Goal: Find contact information: Find contact information

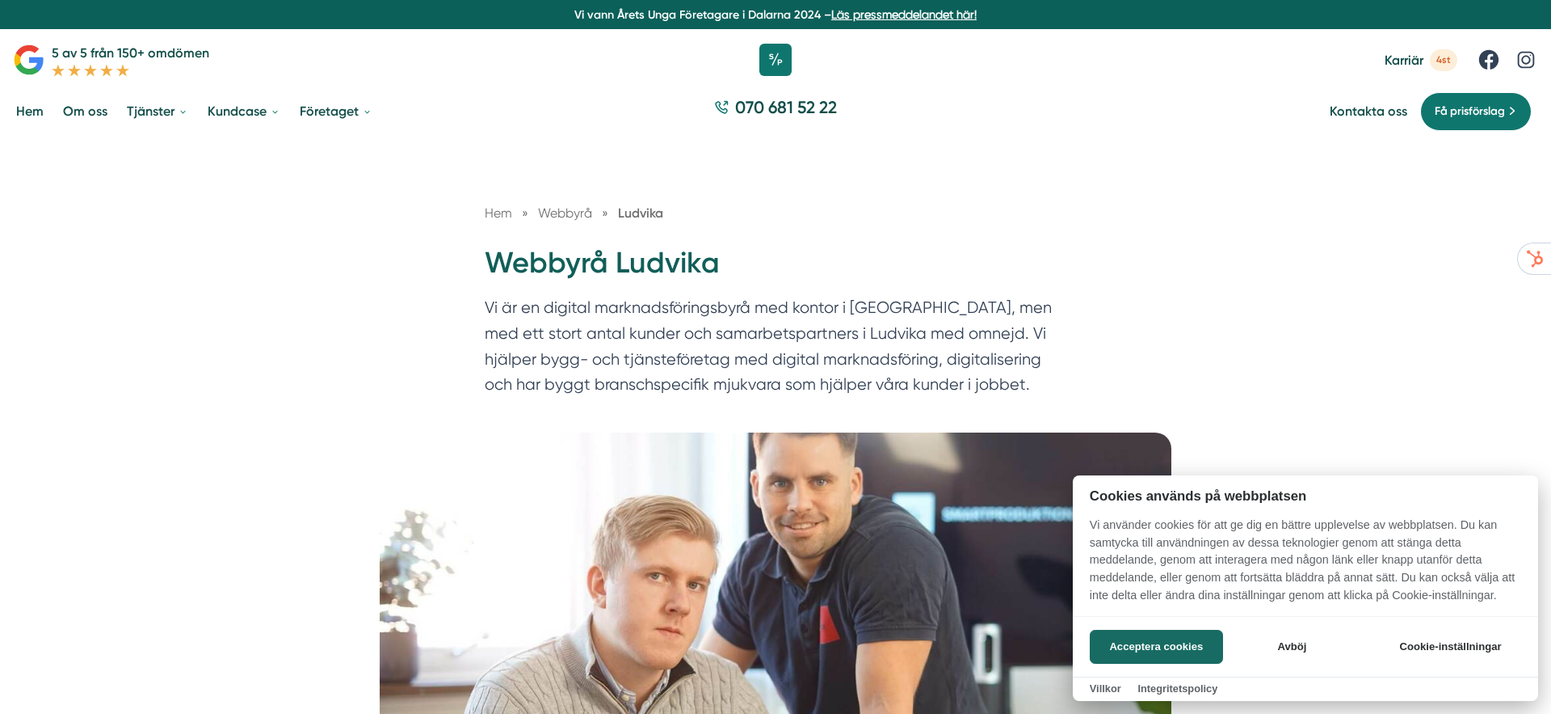
click at [575, 216] on div at bounding box center [775, 357] width 1551 height 714
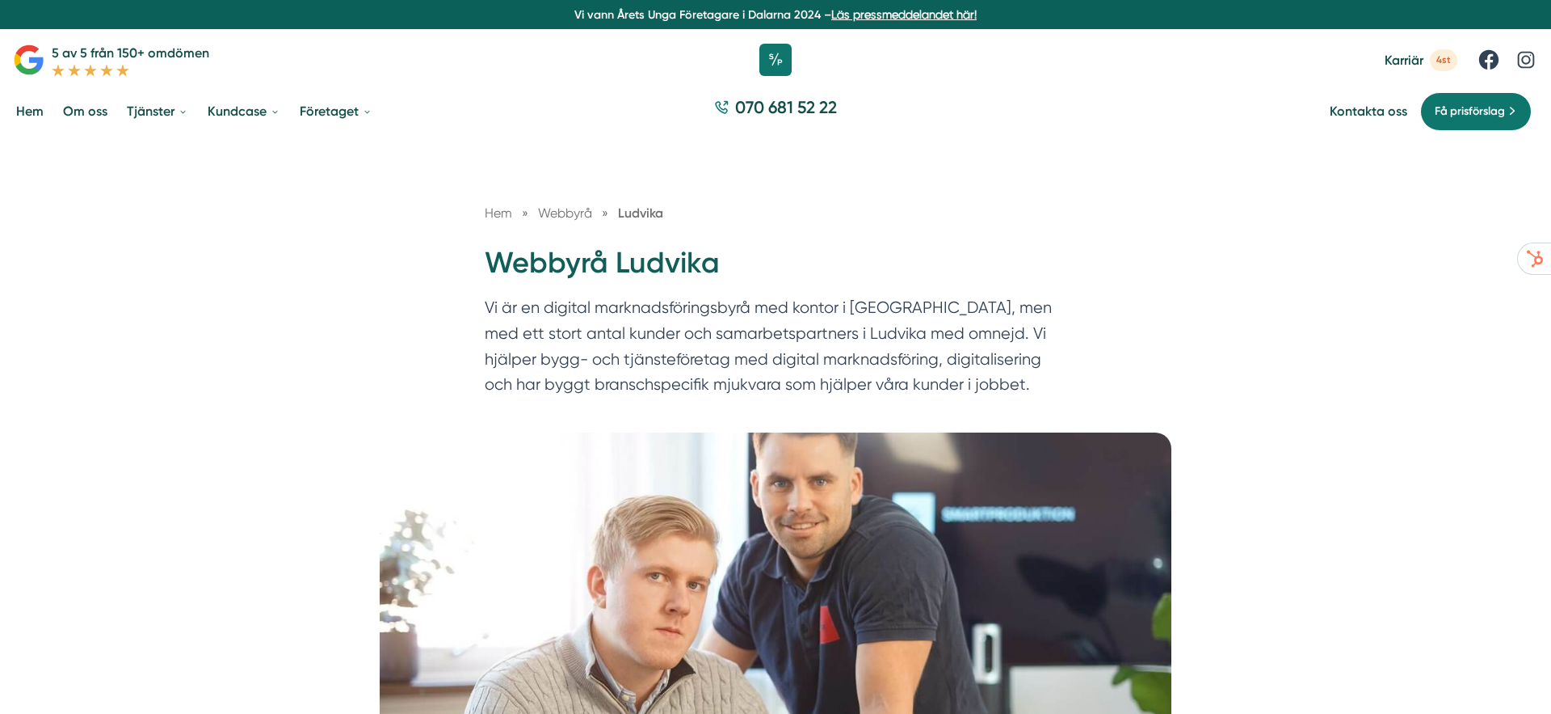
click at [575, 216] on span "Webbyrå" at bounding box center [565, 212] width 54 height 15
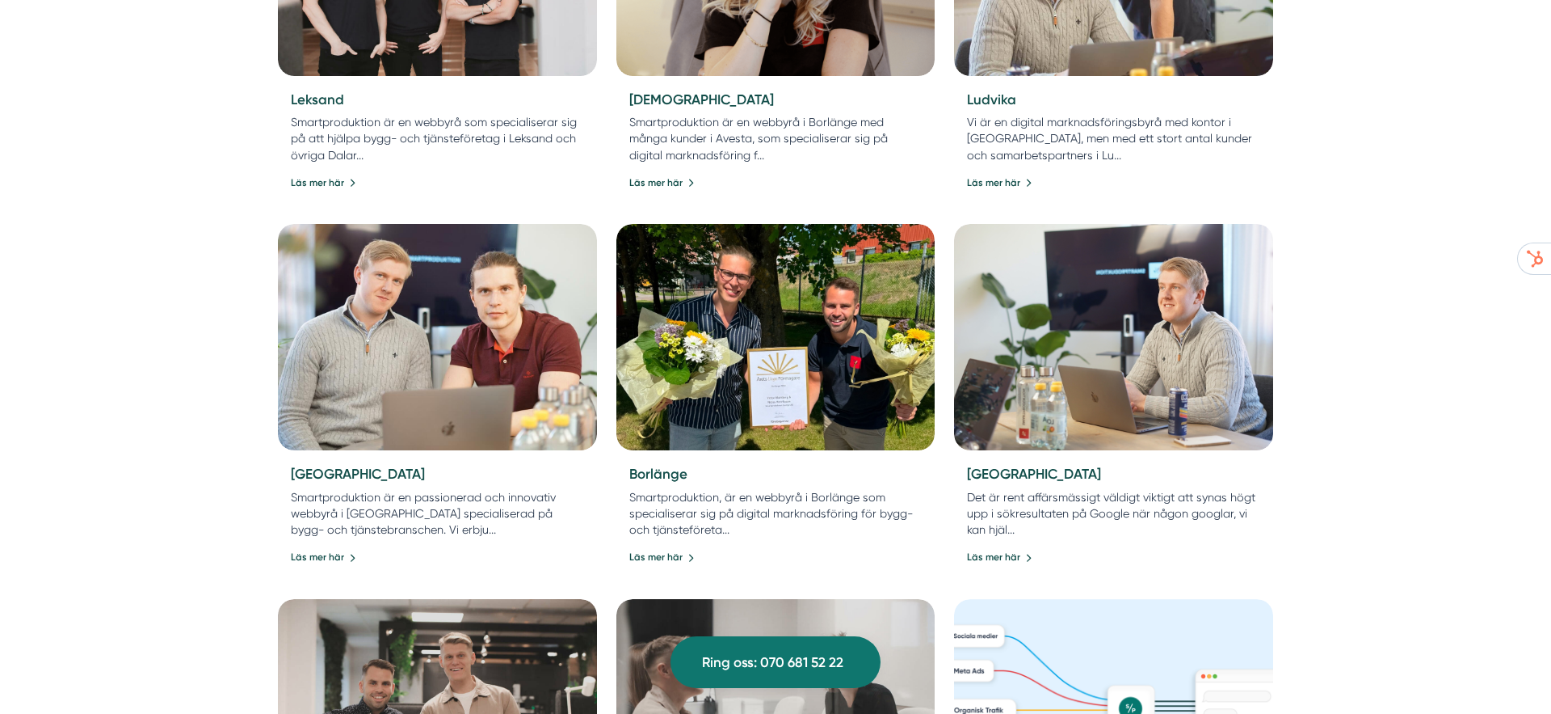
scroll to position [1030, 0]
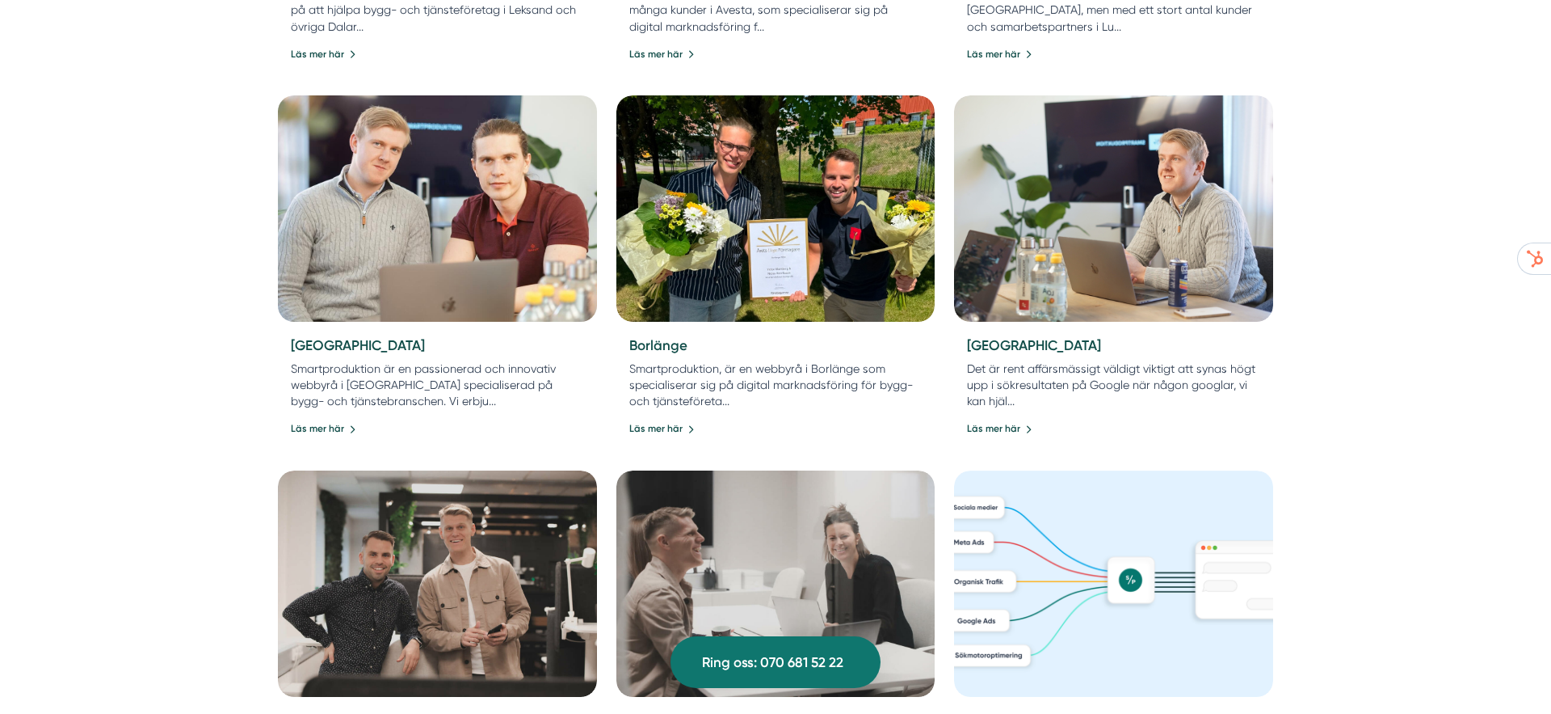
click at [464, 217] on img at bounding box center [437, 209] width 335 height 238
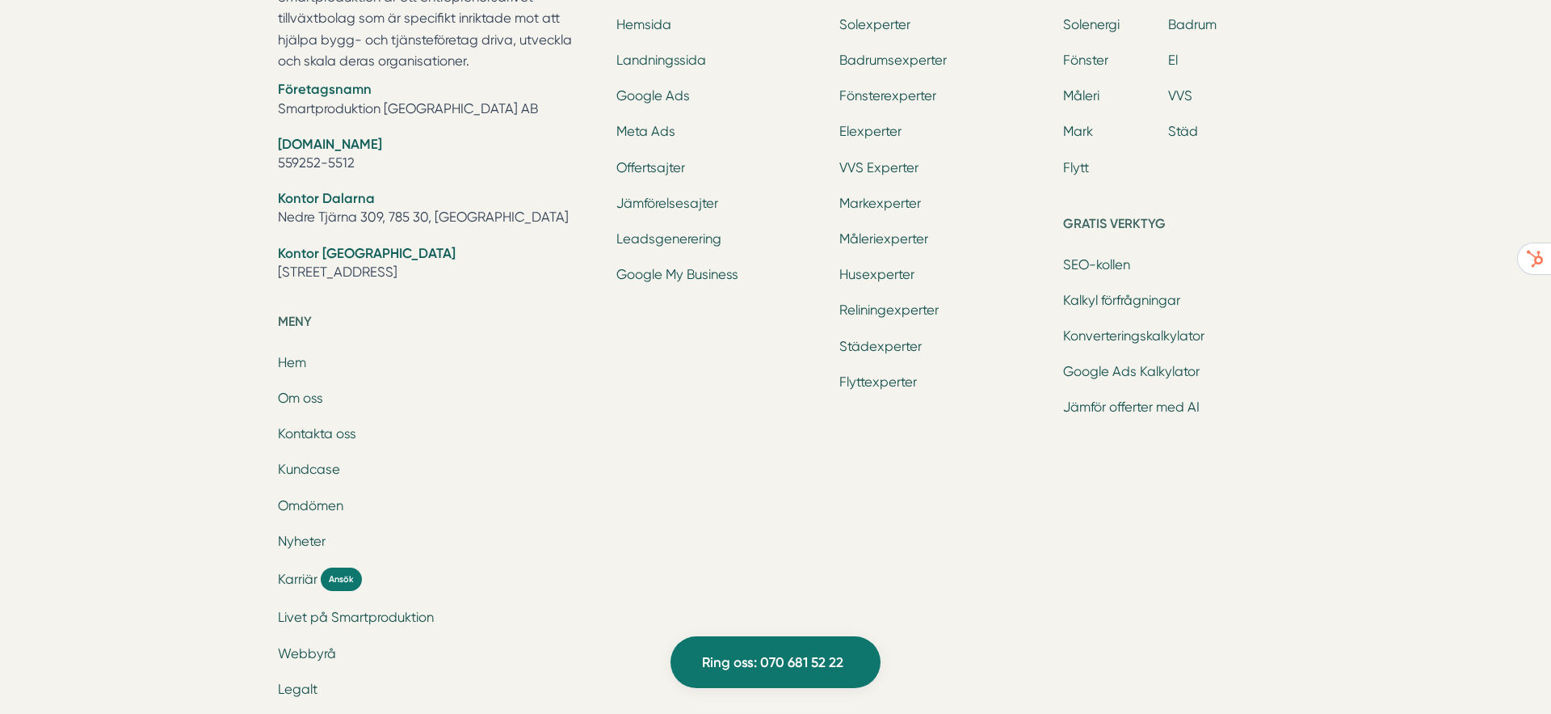
scroll to position [6652, 0]
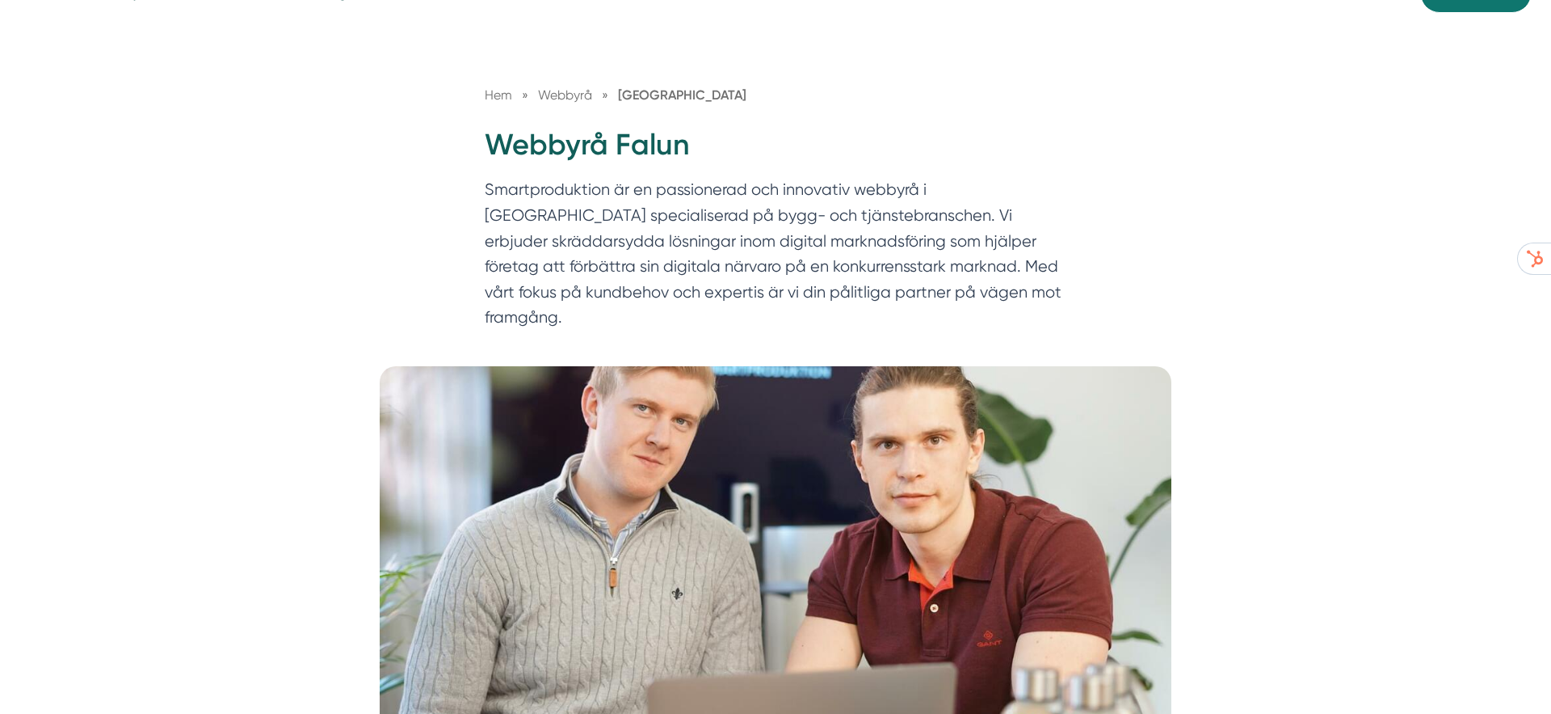
scroll to position [0, 0]
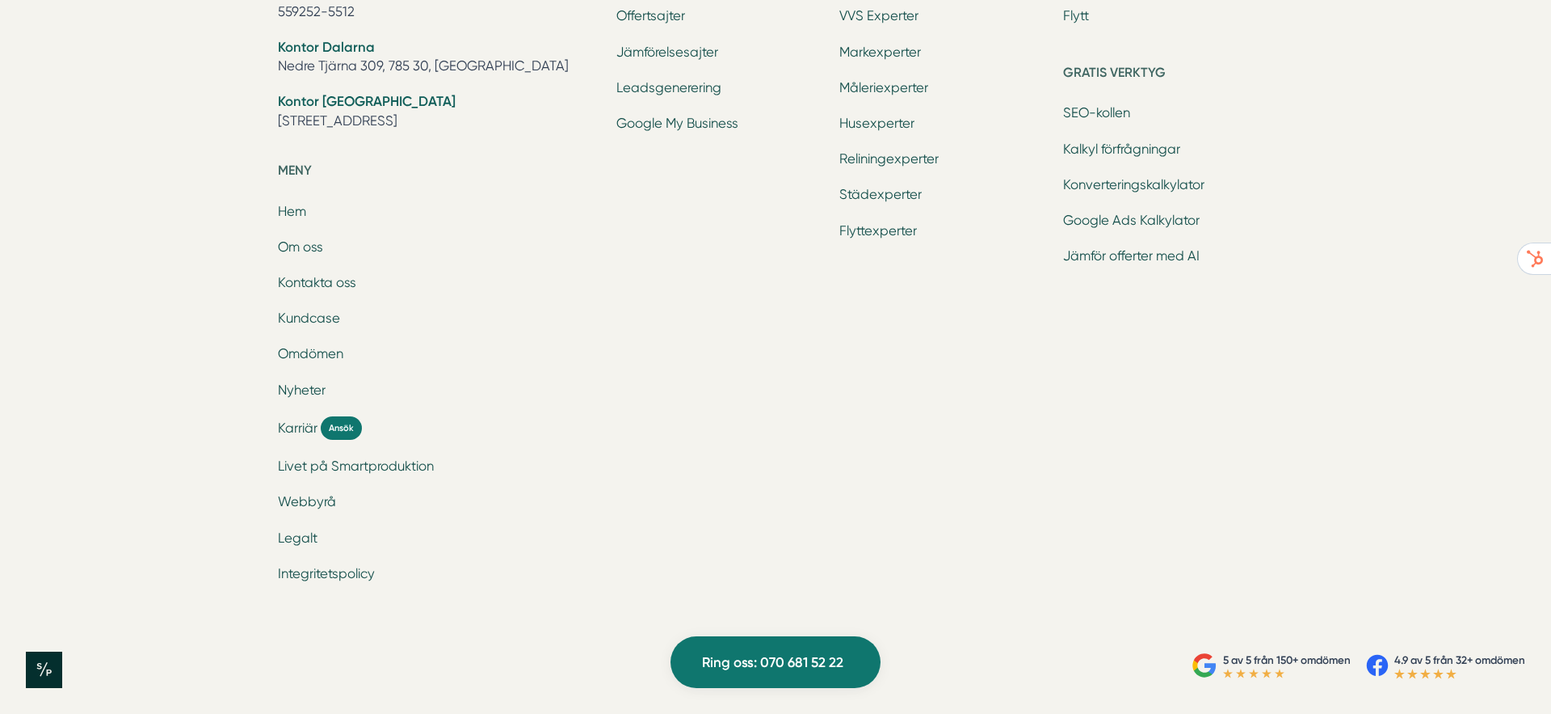
scroll to position [5454, 0]
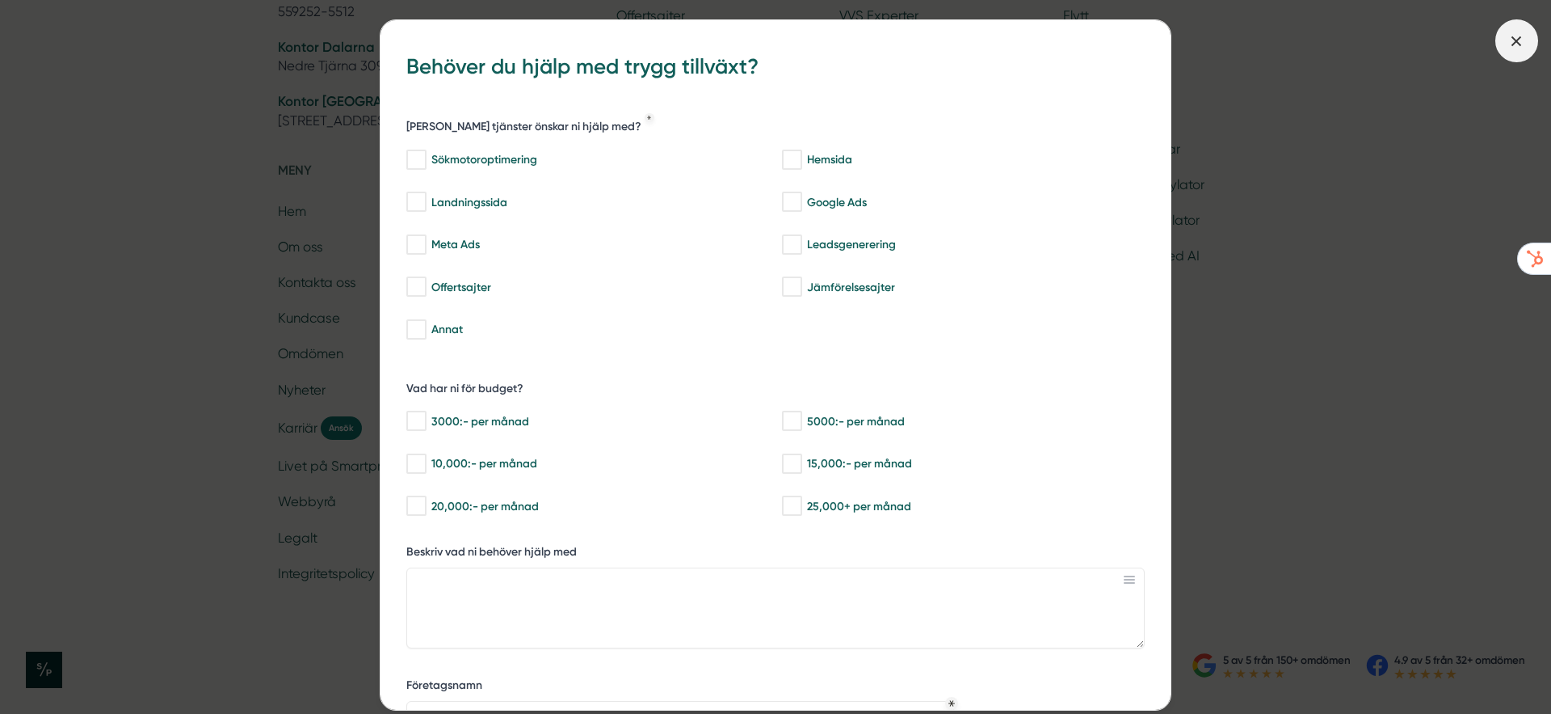
click at [1519, 47] on icon at bounding box center [1517, 41] width 18 height 18
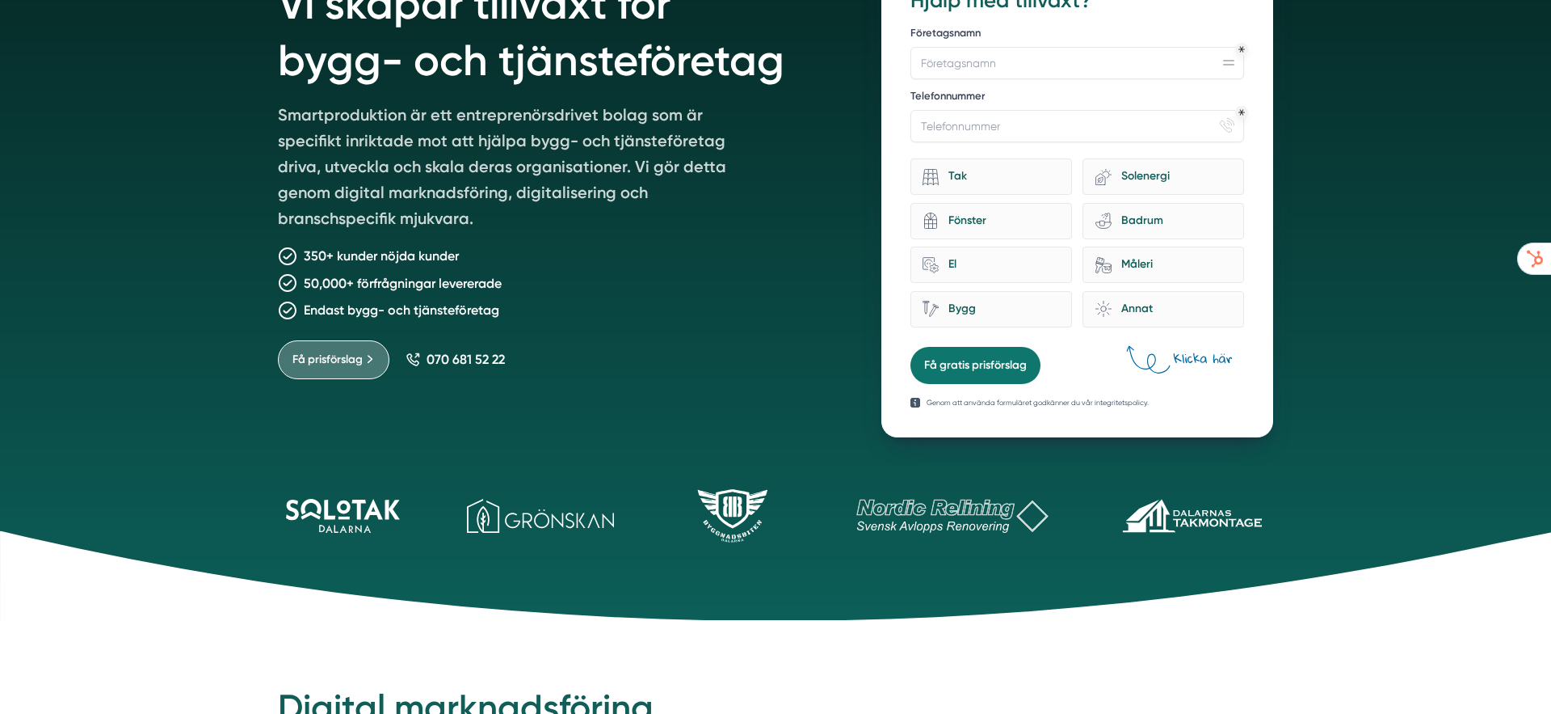
scroll to position [0, 0]
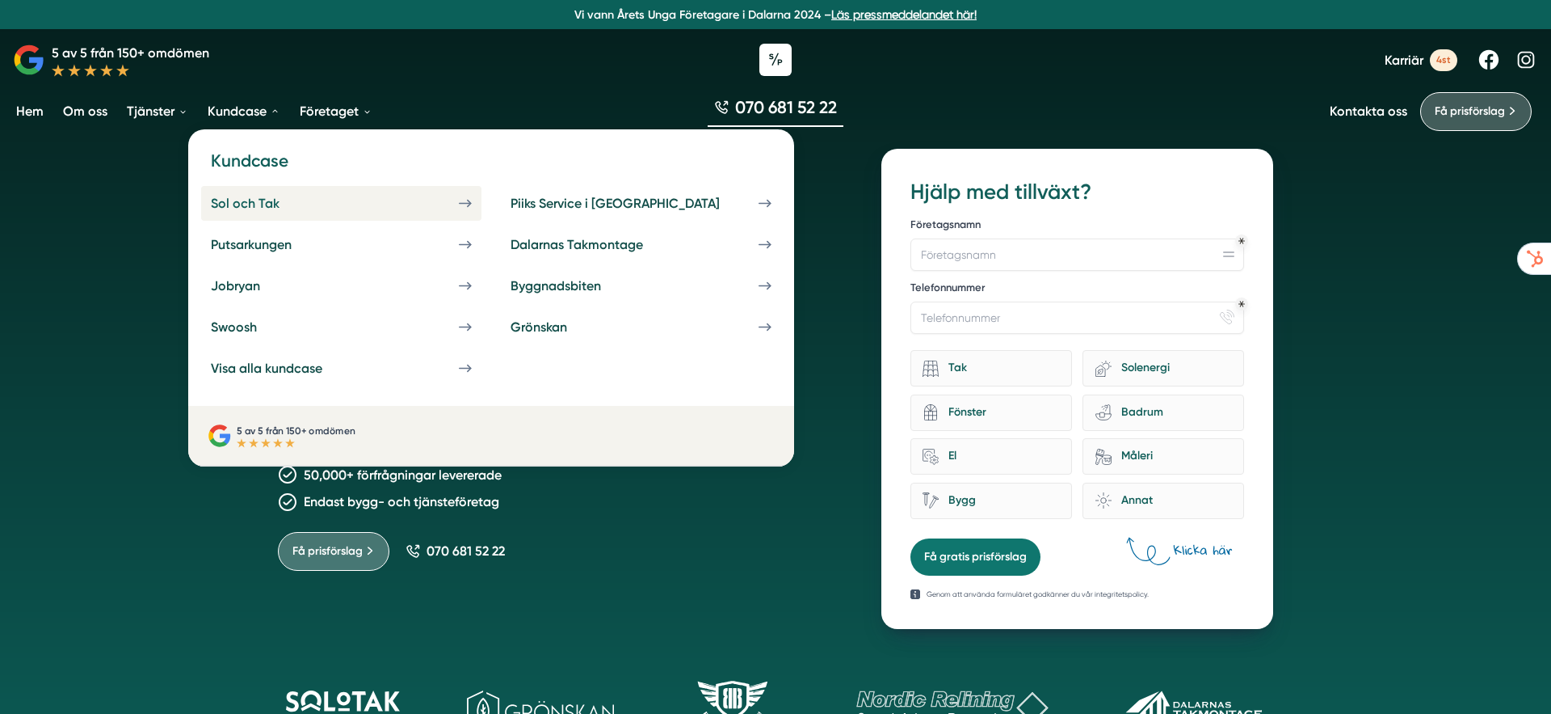
click at [253, 208] on div "Sol och Tak" at bounding box center [264, 203] width 107 height 15
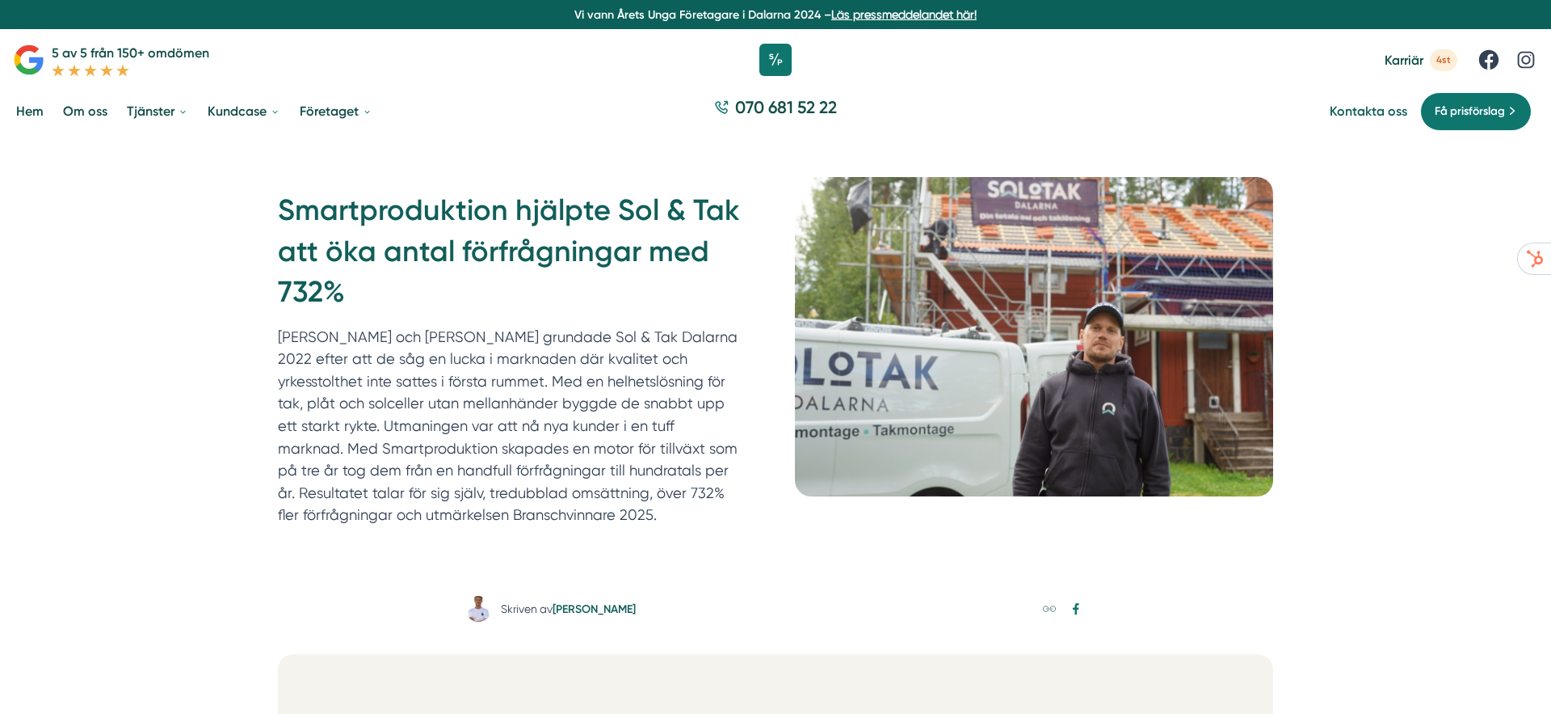
click at [1387, 104] on link "Kontakta oss" at bounding box center [1369, 110] width 78 height 15
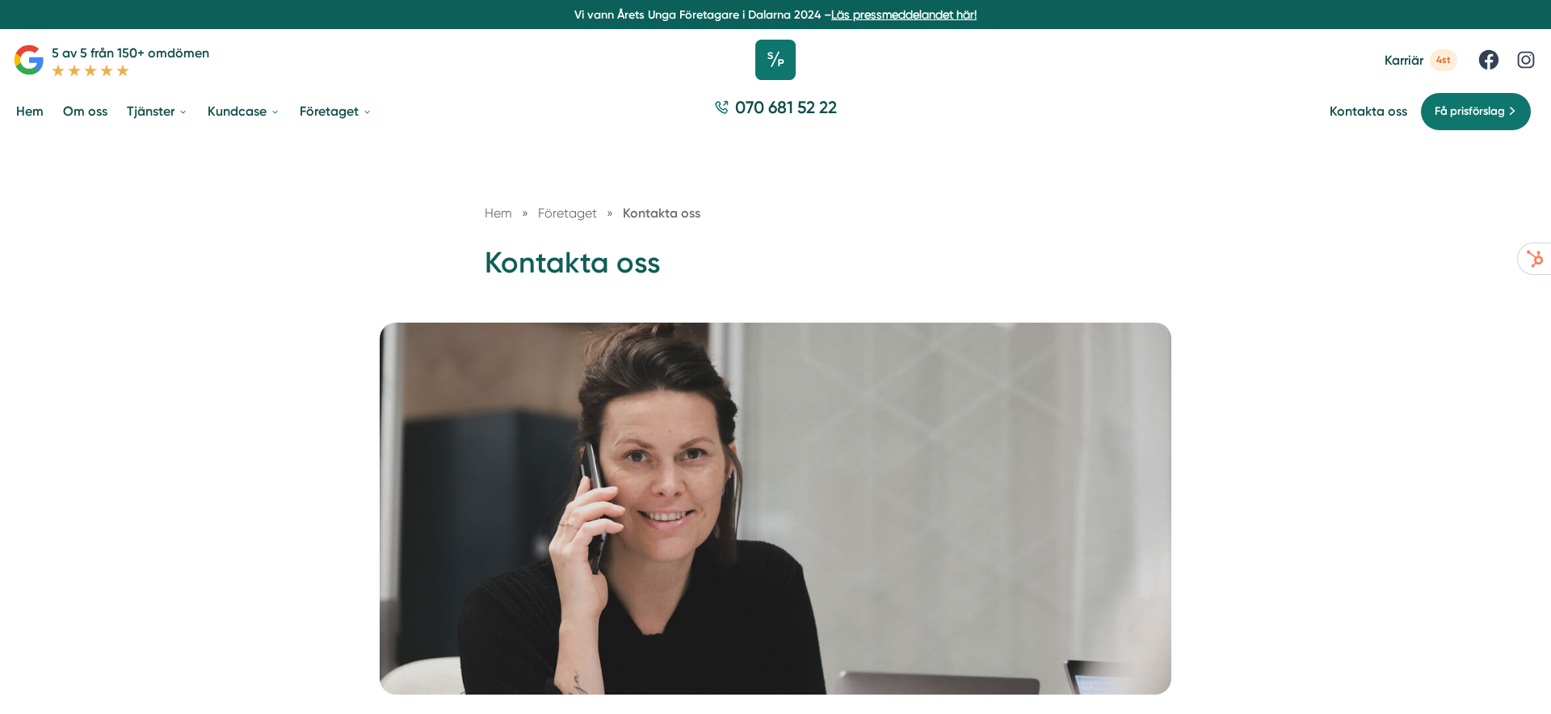
click at [765, 59] on icon at bounding box center [776, 60] width 40 height 40
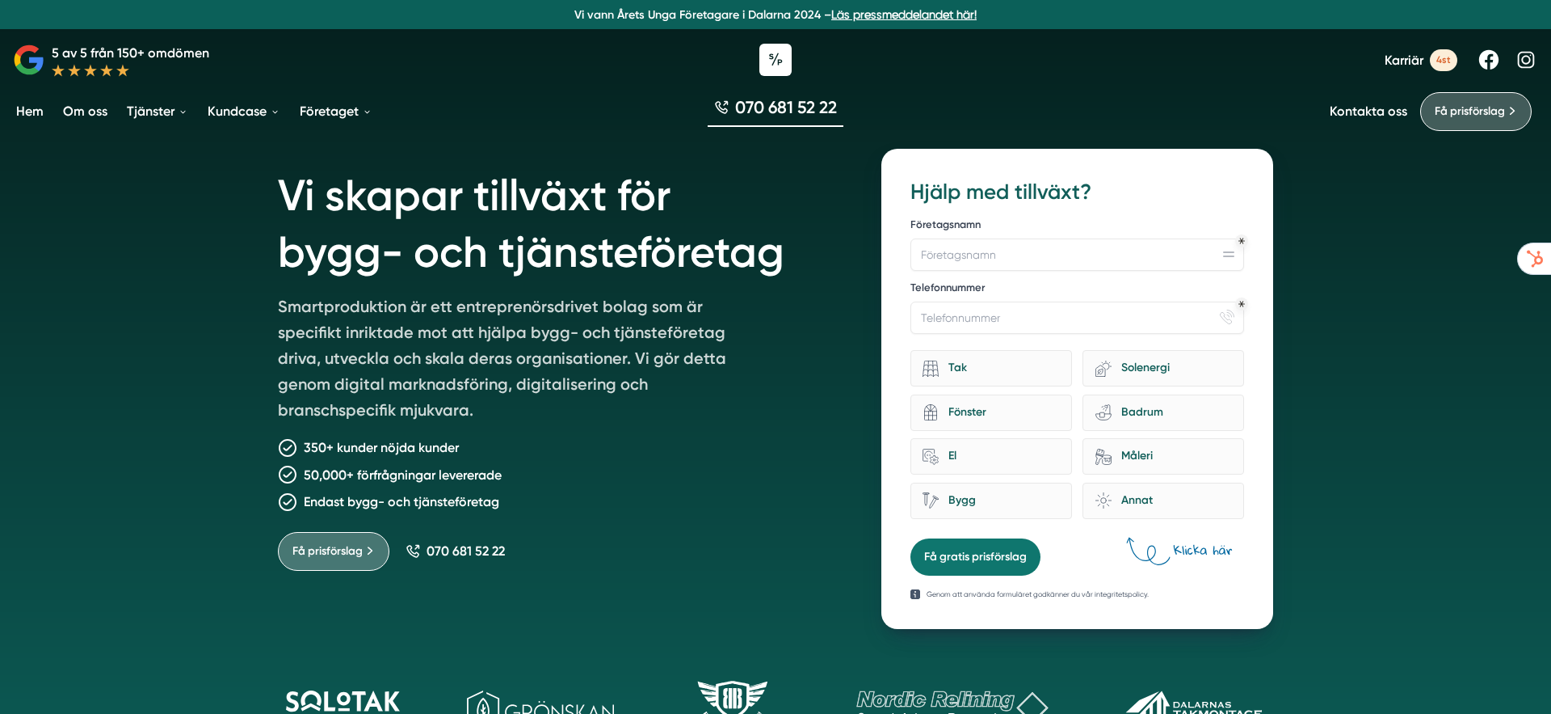
click at [1442, 60] on span "4st" at bounding box center [1443, 60] width 27 height 22
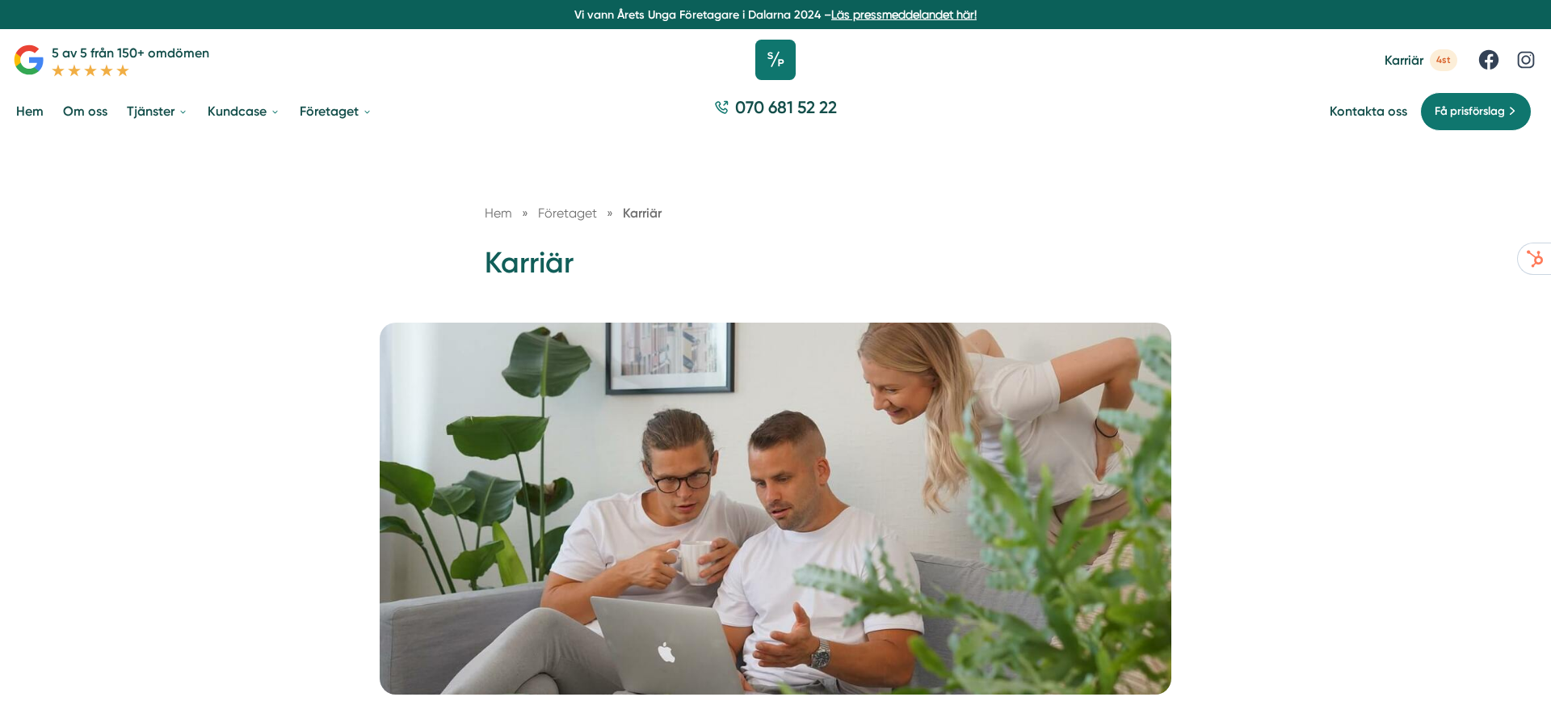
click at [780, 62] on icon at bounding box center [776, 60] width 40 height 40
